Goal: Information Seeking & Learning: Learn about a topic

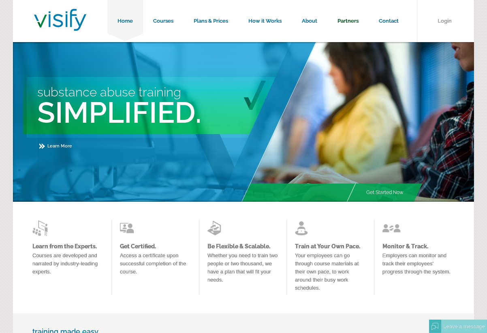
click at [347, 21] on link "Partners" at bounding box center [347, 21] width 41 height 42
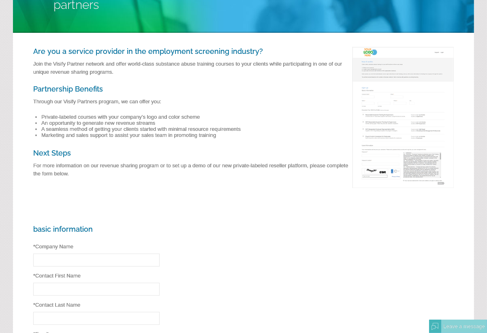
scroll to position [121, 0]
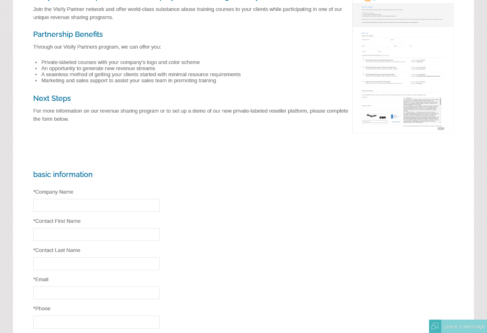
click at [411, 106] on img at bounding box center [400, 64] width 105 height 145
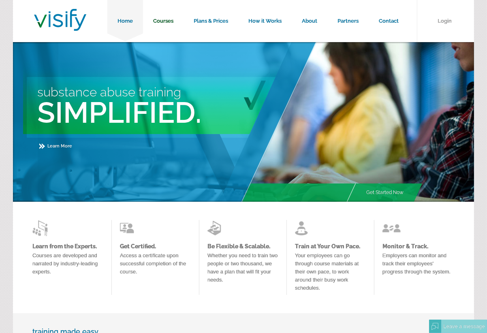
click at [168, 20] on link "Courses" at bounding box center [163, 21] width 40 height 42
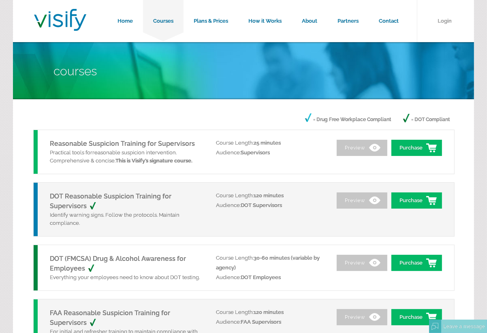
scroll to position [40, 0]
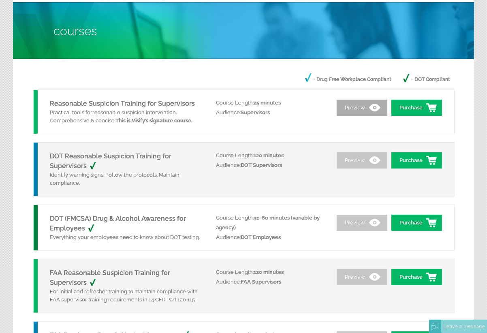
click at [349, 111] on link "Preview" at bounding box center [362, 108] width 51 height 16
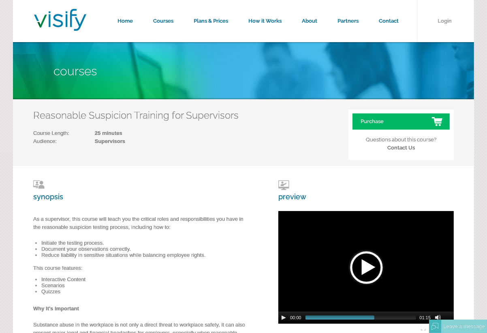
scroll to position [40, 0]
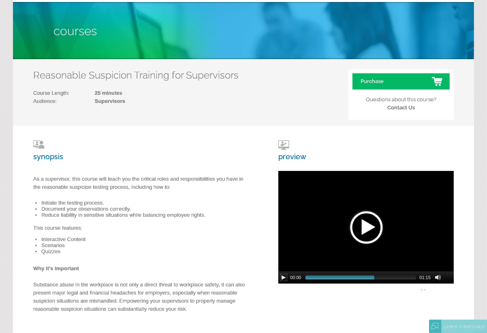
click at [283, 278] on button "Play/Pause" at bounding box center [283, 277] width 6 height 6
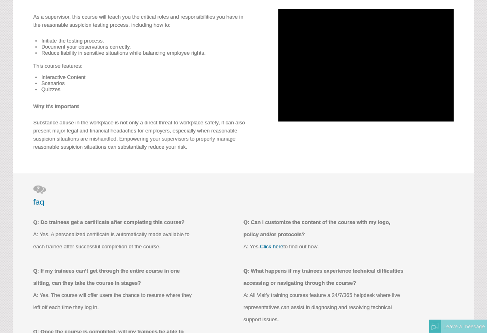
scroll to position [243, 0]
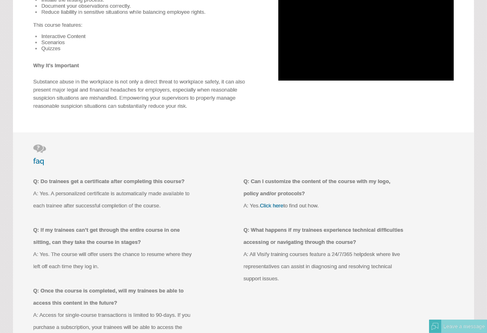
click at [277, 205] on link "Click here" at bounding box center [271, 205] width 23 height 6
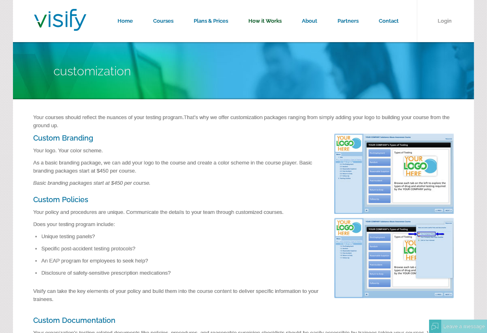
click at [268, 19] on link "How it Works" at bounding box center [264, 21] width 53 height 42
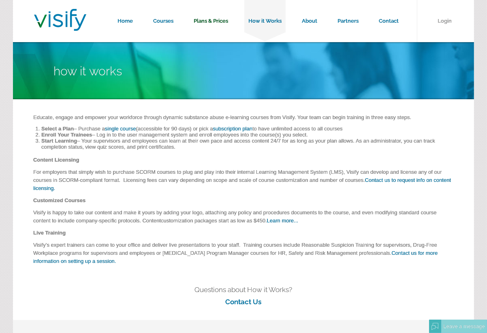
click at [203, 20] on link "Plans & Prices" at bounding box center [210, 21] width 55 height 42
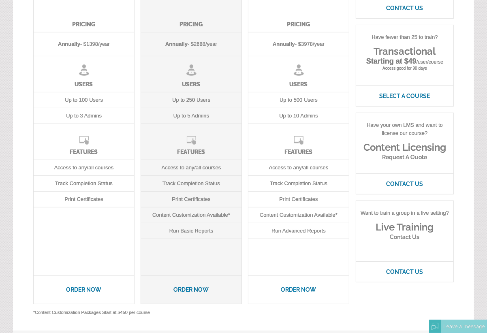
scroll to position [202, 0]
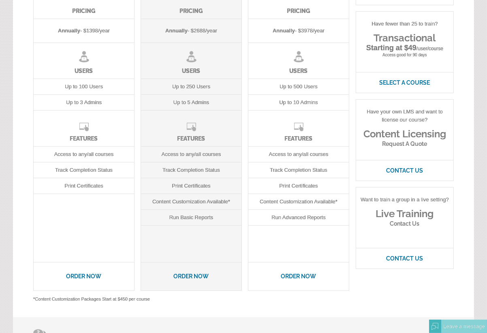
click at [394, 135] on h3 "Content Licensing" at bounding box center [404, 134] width 97 height 12
